Goal: Transaction & Acquisition: Download file/media

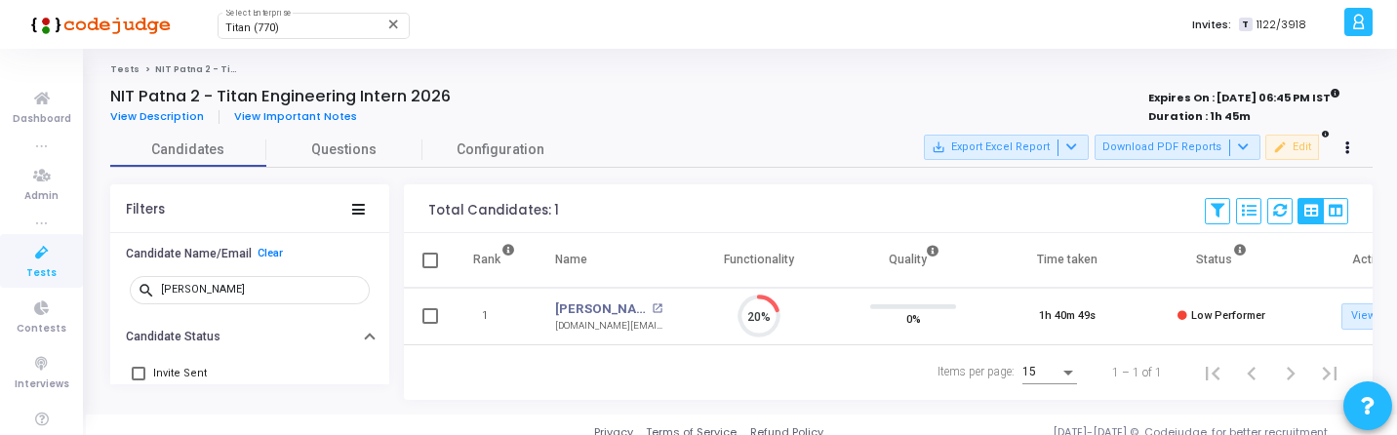
scroll to position [41, 50]
click at [320, 19] on div "Titan (770) Select Enterprise" at bounding box center [313, 24] width 176 height 29
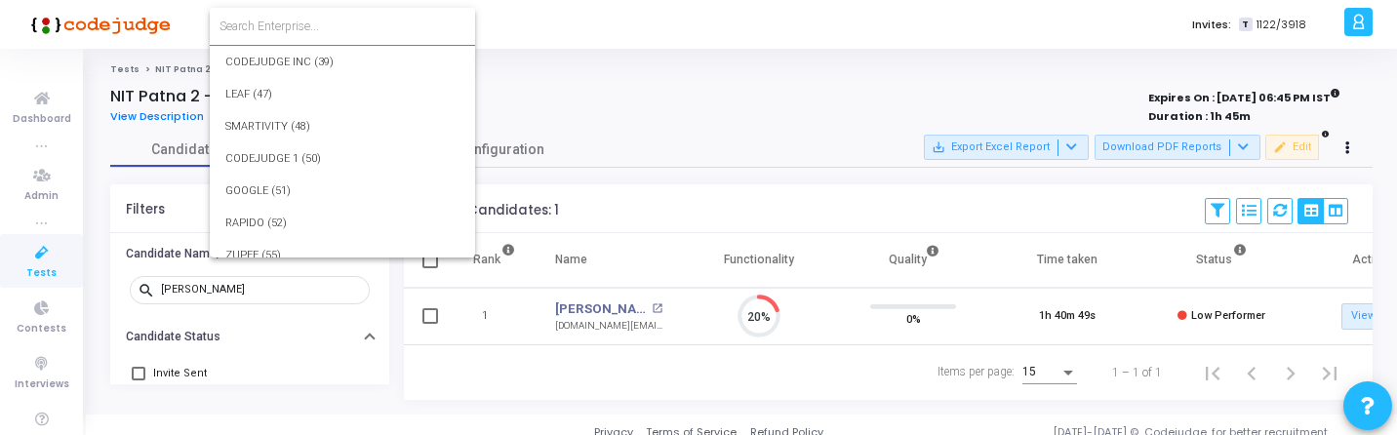
scroll to position [22500, 0]
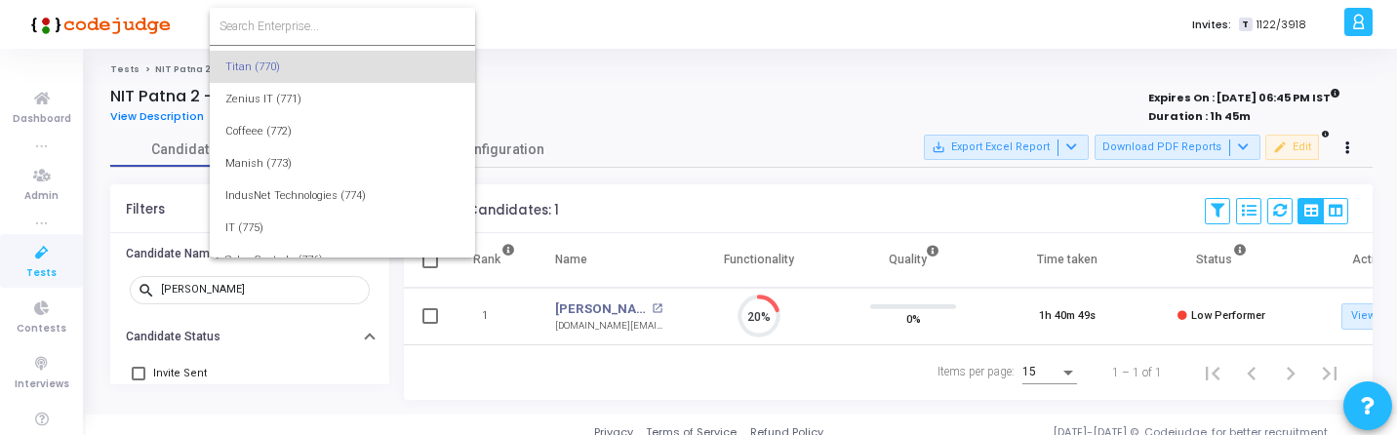
click at [326, 25] on input at bounding box center [343, 27] width 246 height 18
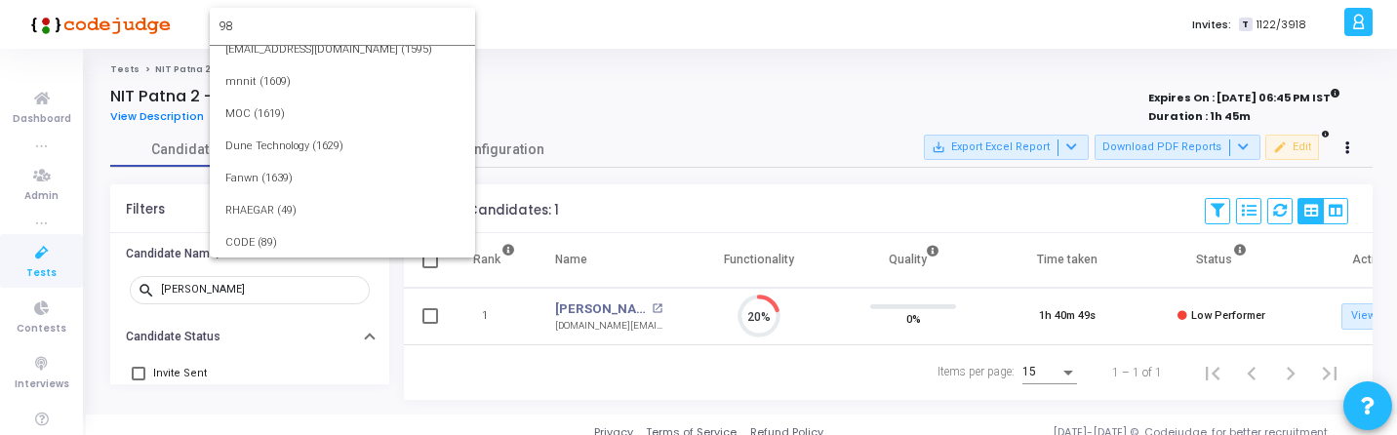
scroll to position [0, 0]
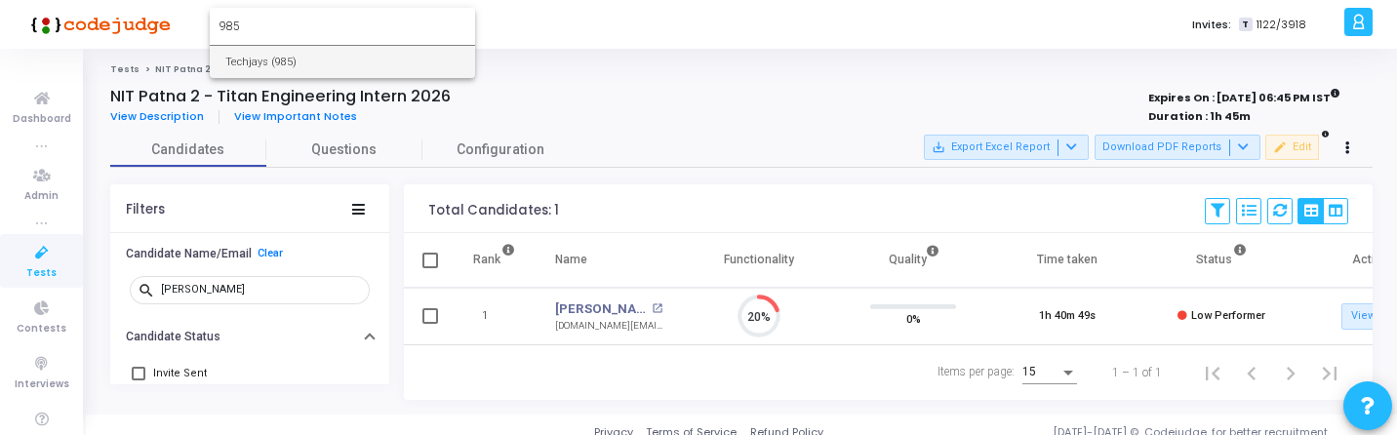
type input "985"
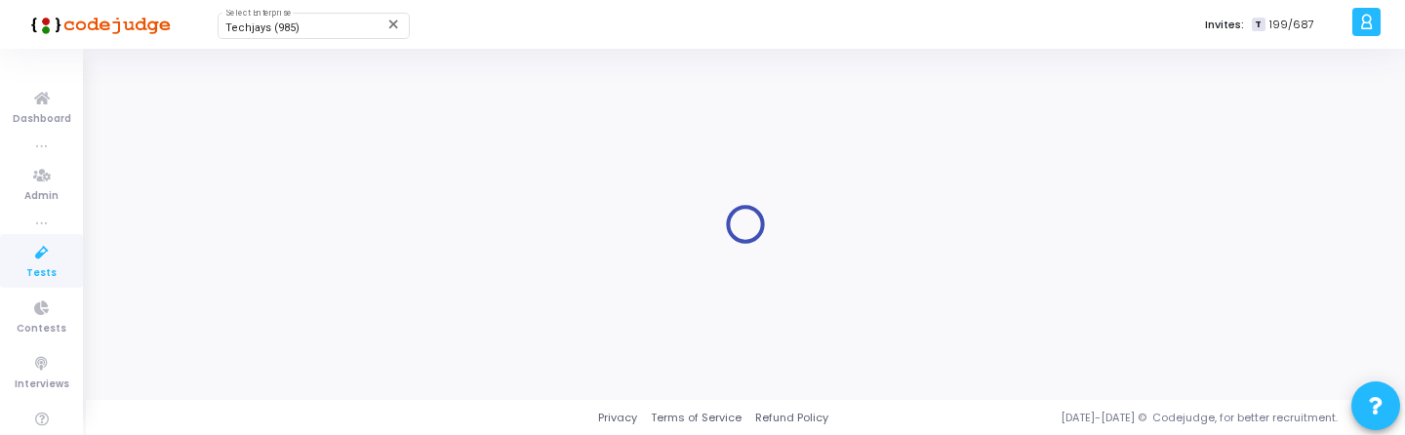
click at [34, 243] on icon at bounding box center [41, 253] width 41 height 24
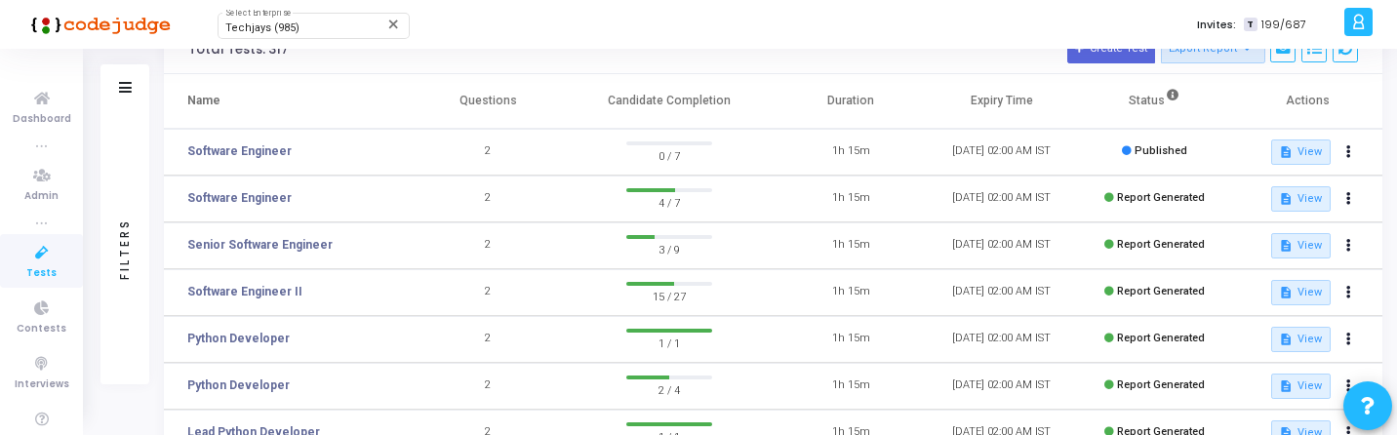
scroll to position [118, 0]
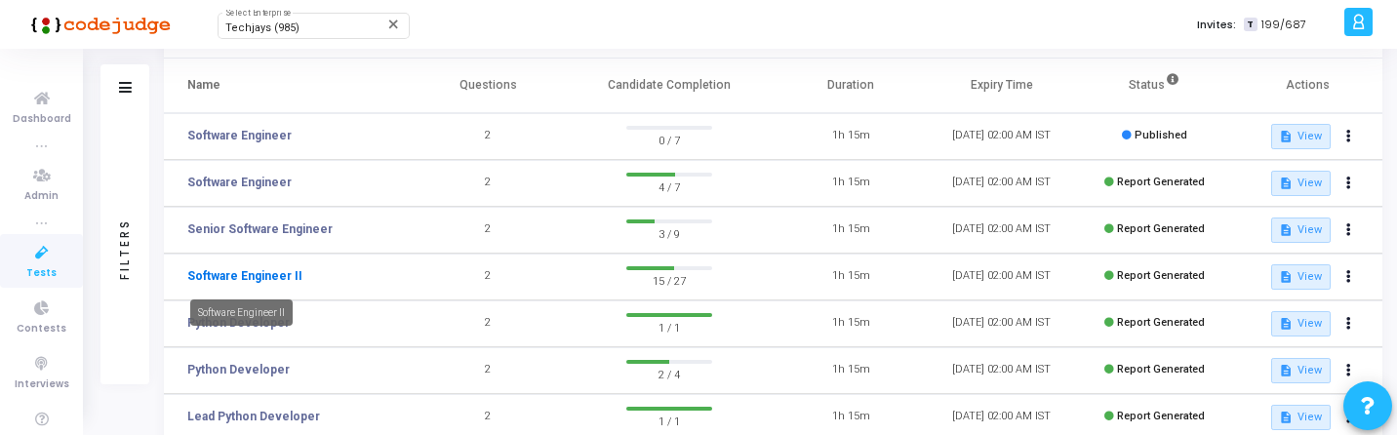
click at [264, 280] on link "Software Engineer II" at bounding box center [244, 276] width 115 height 18
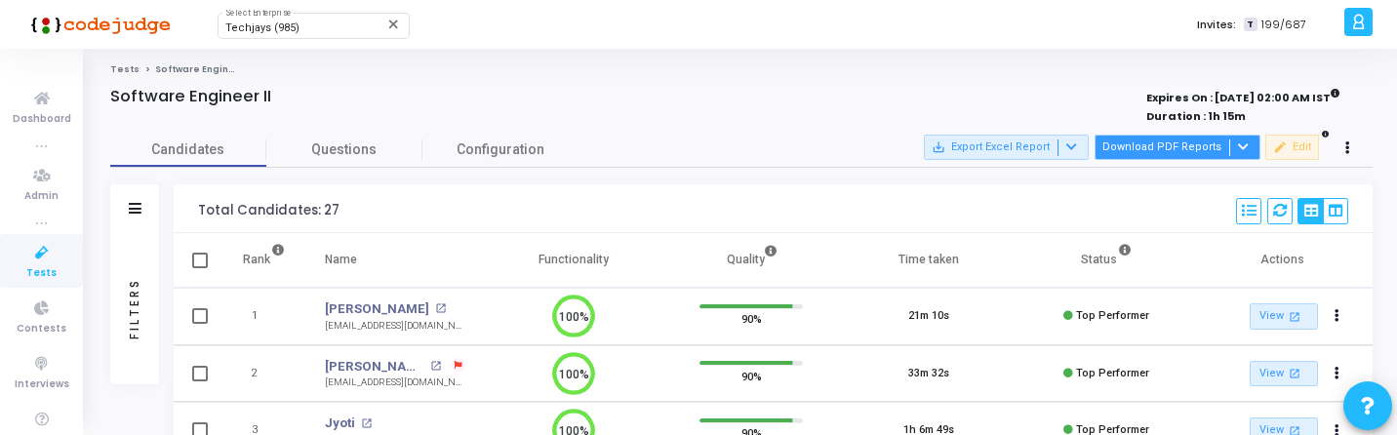
click at [1181, 151] on button "Download PDF Reports" at bounding box center [1178, 147] width 166 height 25
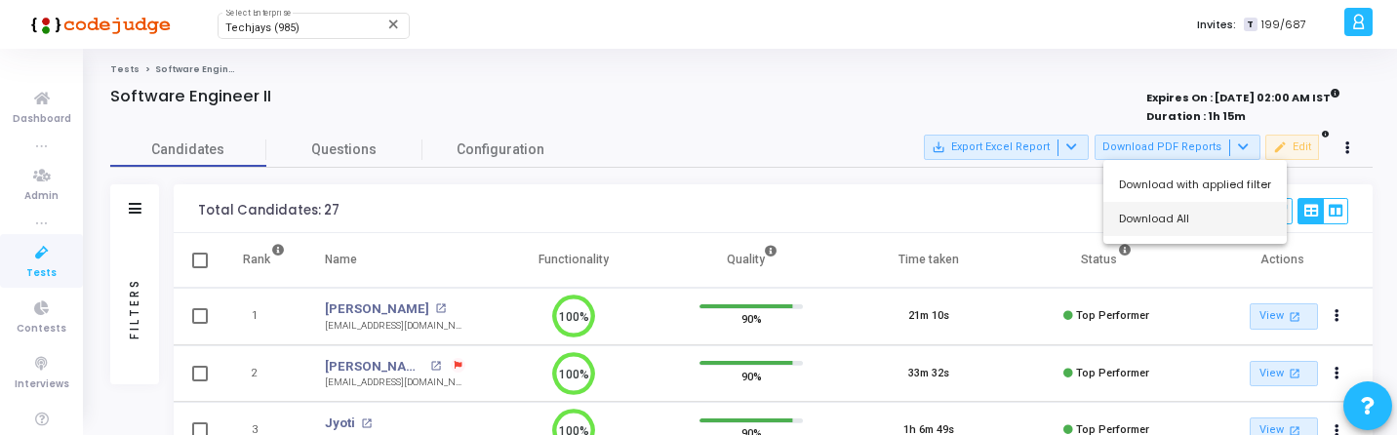
click at [1175, 228] on button "Download All" at bounding box center [1194, 219] width 183 height 34
